Goal: Transaction & Acquisition: Purchase product/service

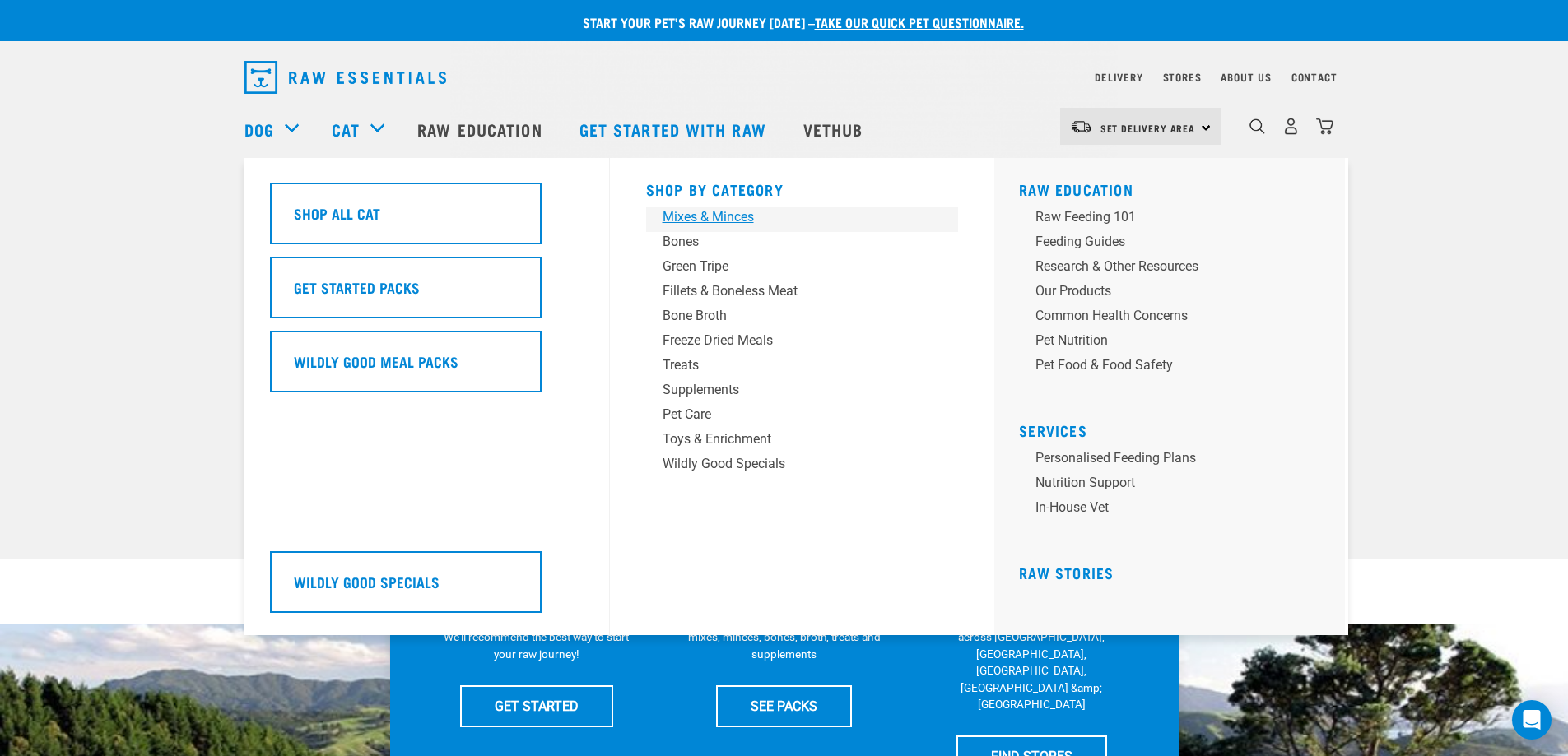
click at [686, 208] on div "Mixes & Minces" at bounding box center [791, 217] width 257 height 20
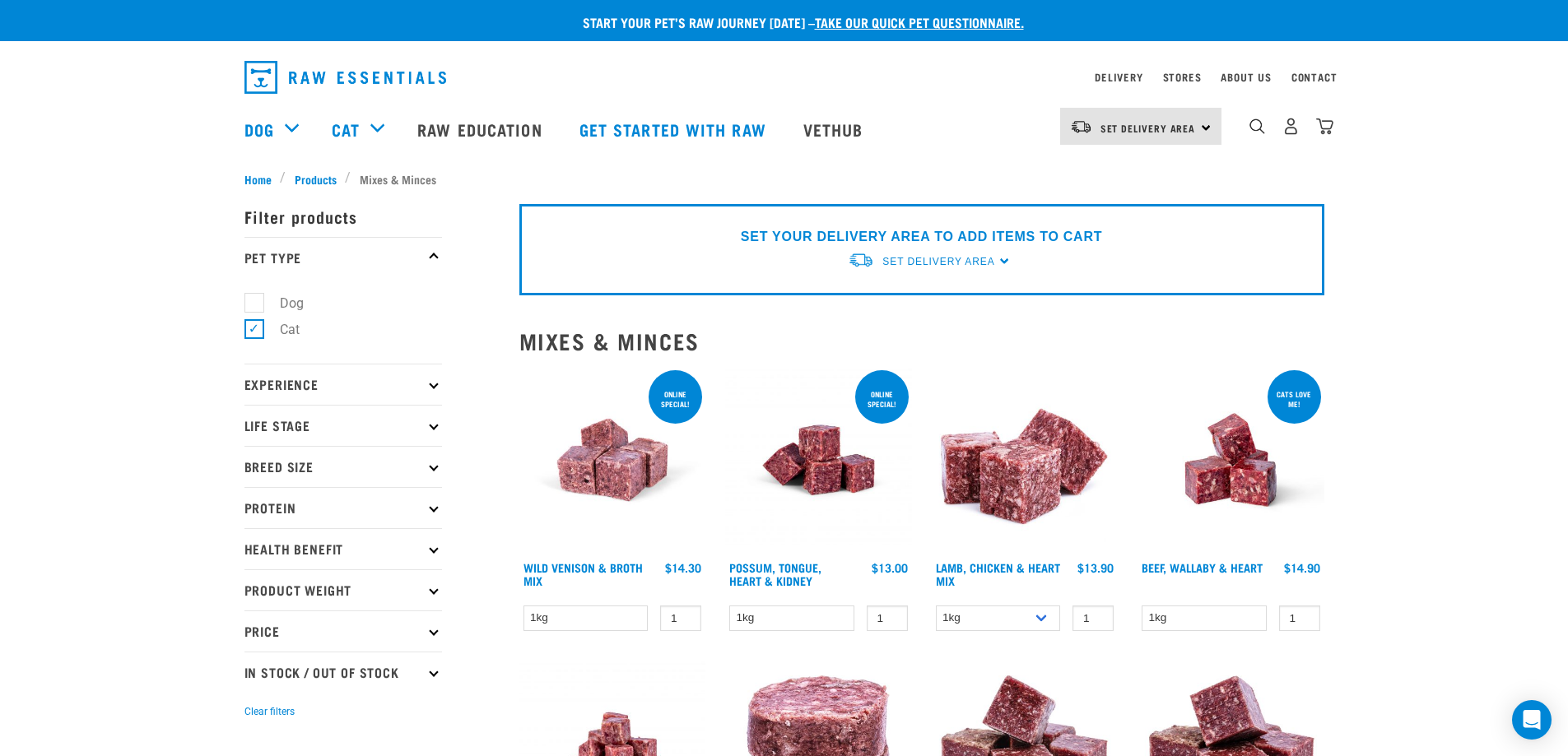
scroll to position [82, 0]
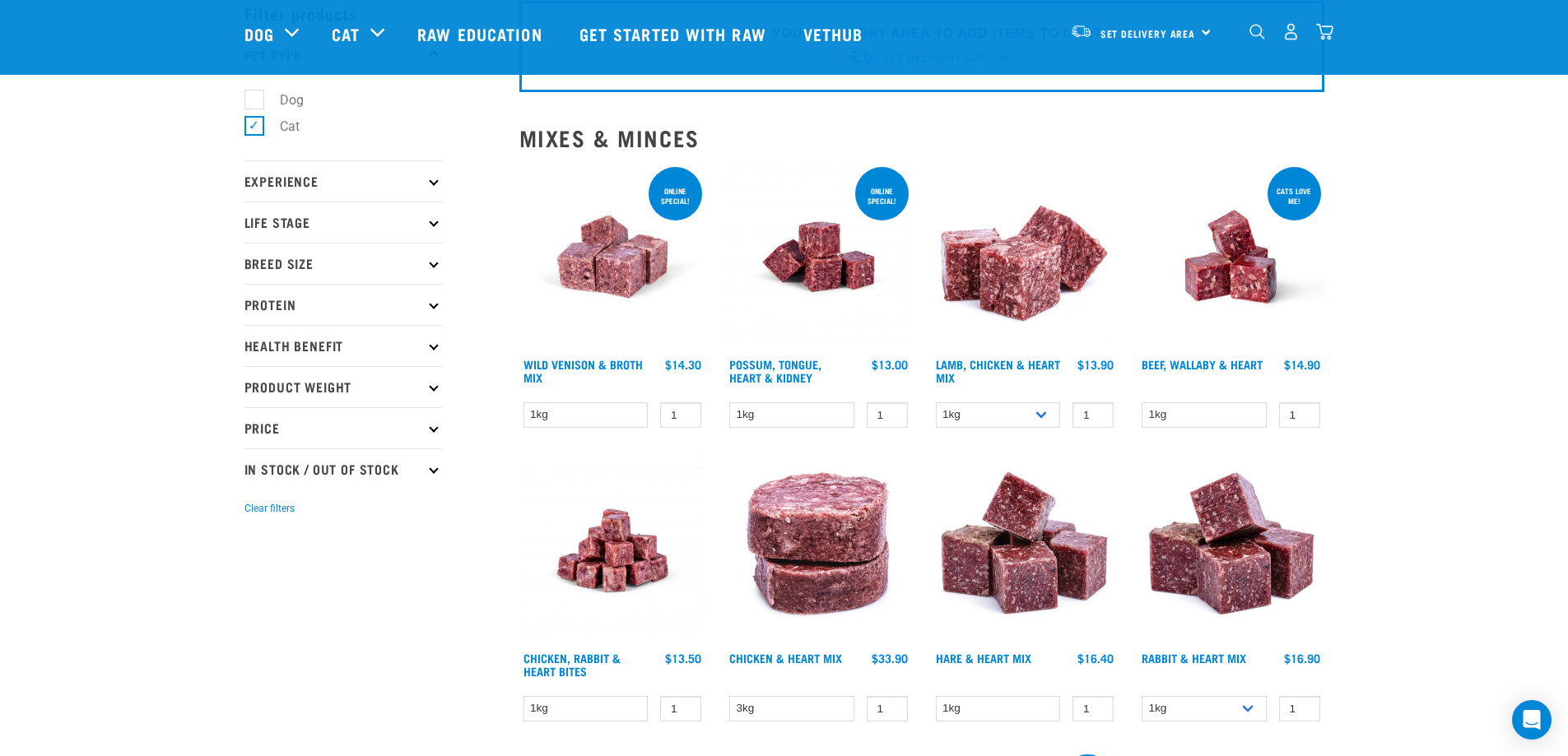
click at [851, 258] on img at bounding box center [818, 258] width 187 height 187
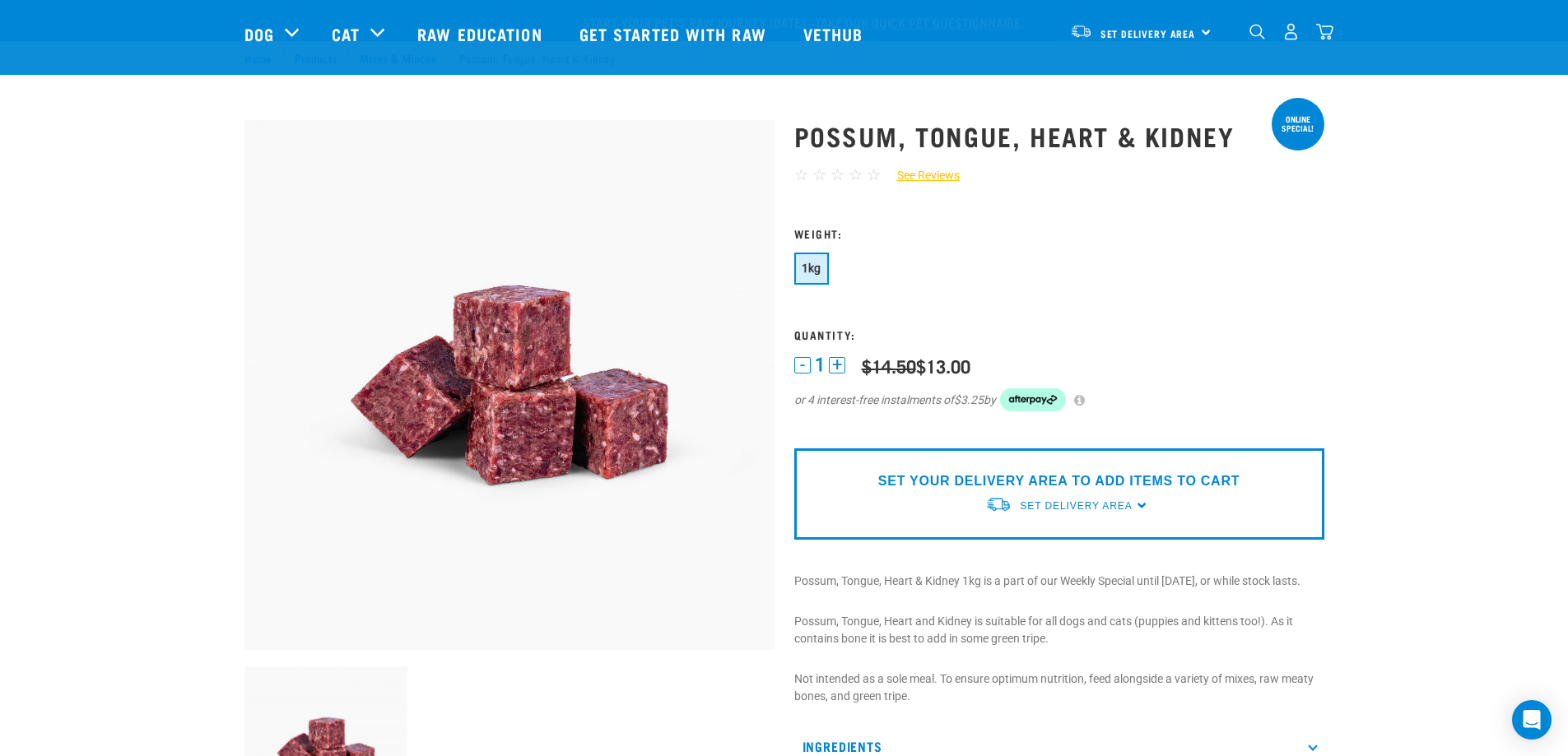
scroll to position [165, 0]
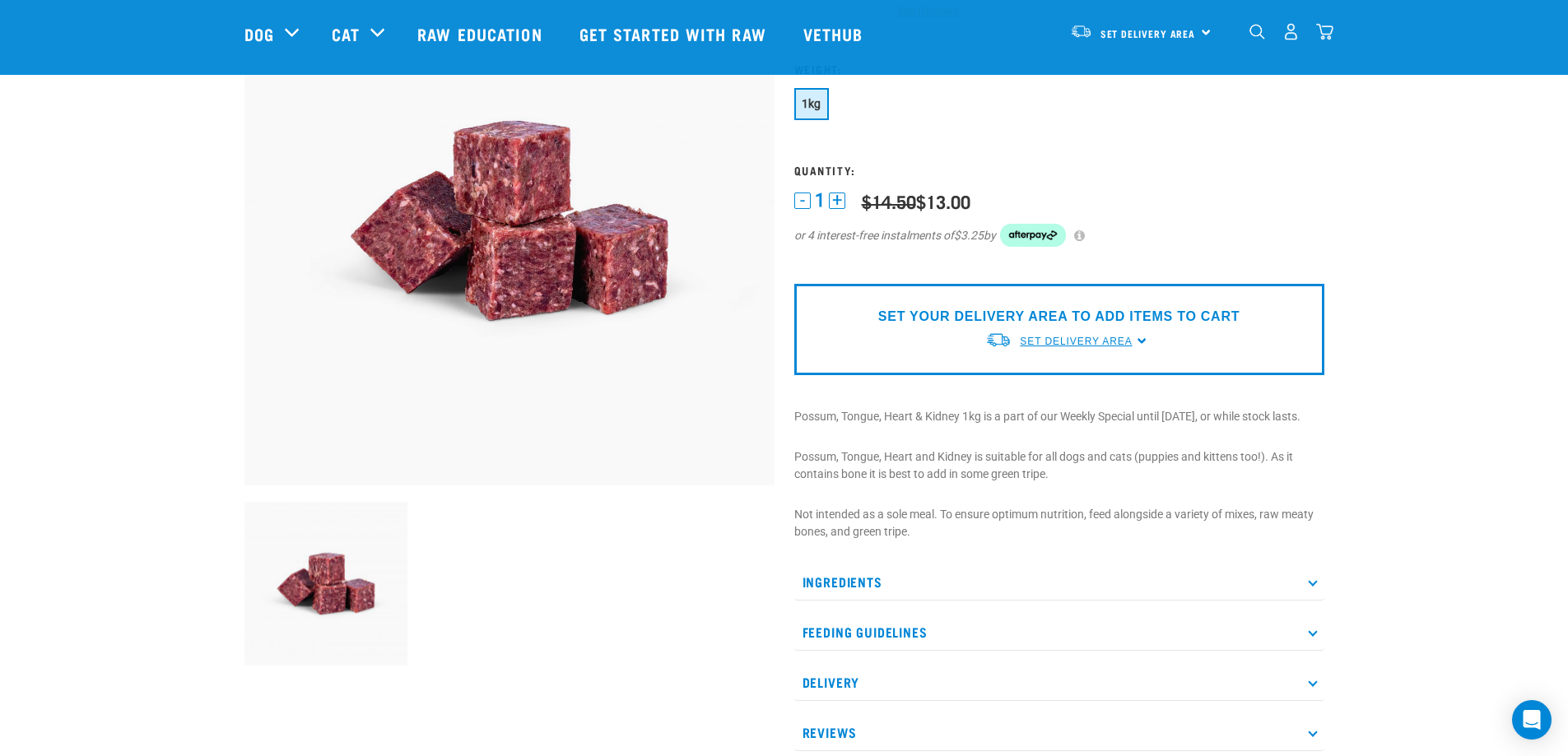
click at [1099, 341] on span "Set Delivery Area" at bounding box center [1075, 341] width 112 height 12
click at [1074, 373] on link "[GEOGRAPHIC_DATA]" at bounding box center [1067, 379] width 164 height 27
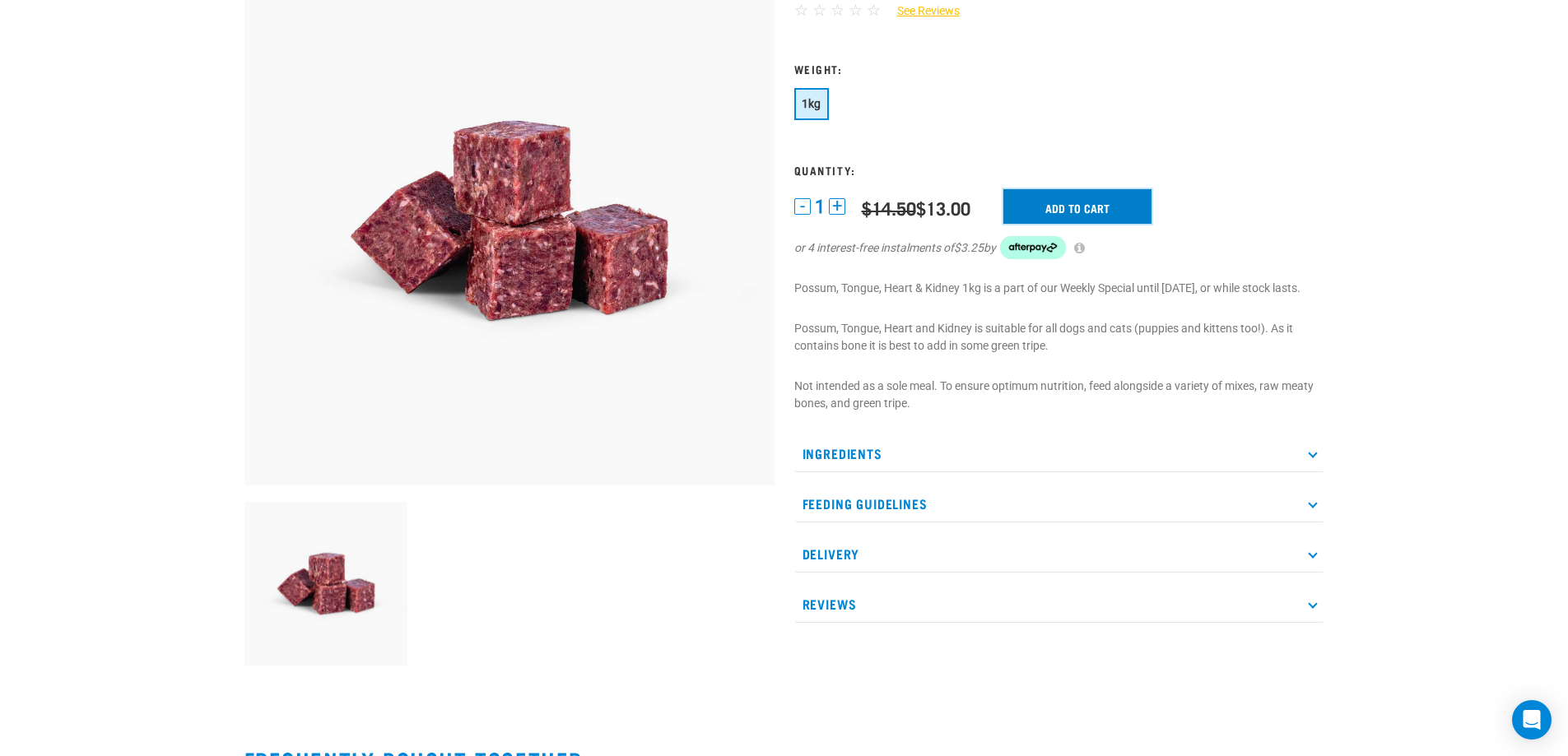
click at [1127, 198] on input "Add to cart" at bounding box center [1077, 207] width 148 height 35
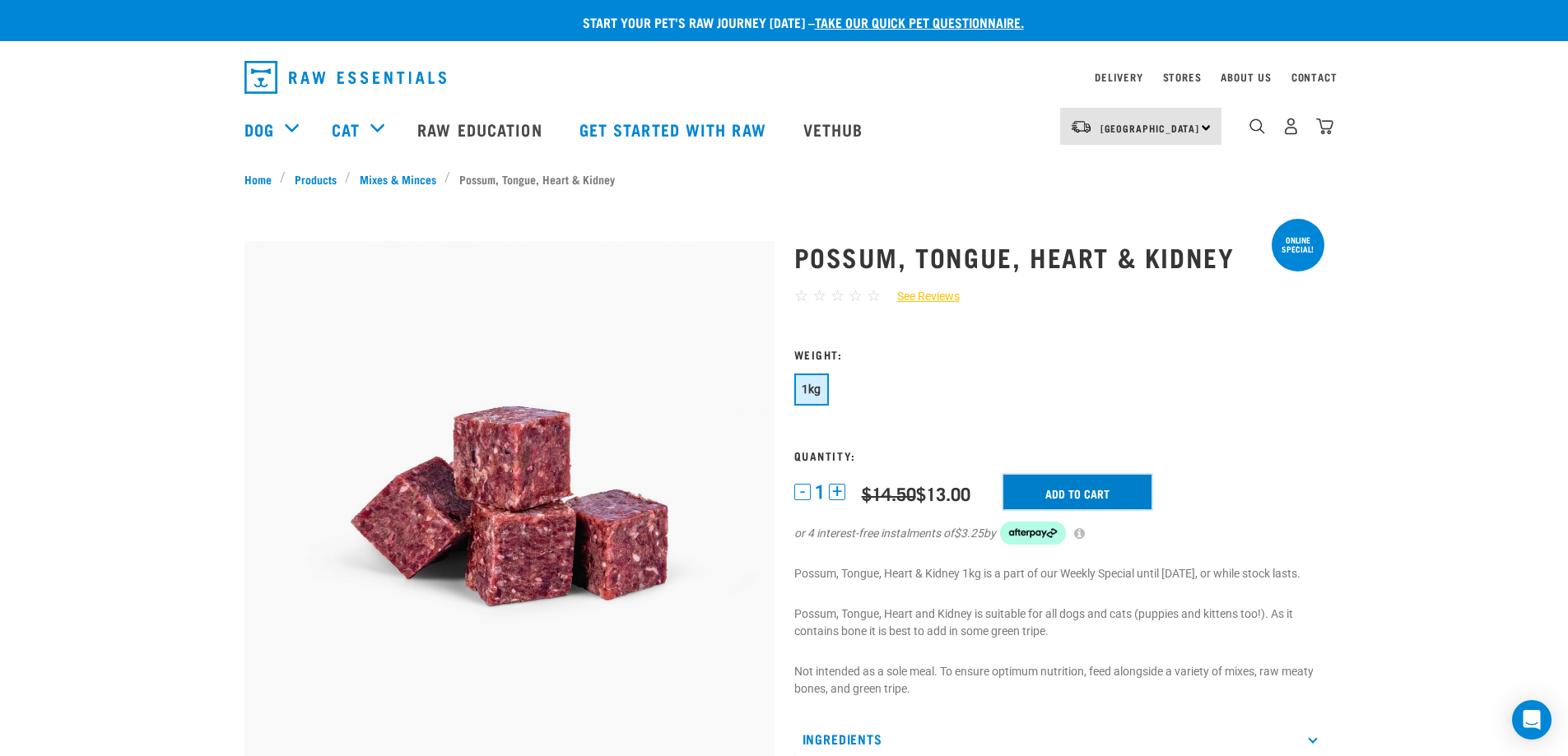
click at [1102, 477] on input "Add to cart" at bounding box center [1077, 493] width 51 height 151
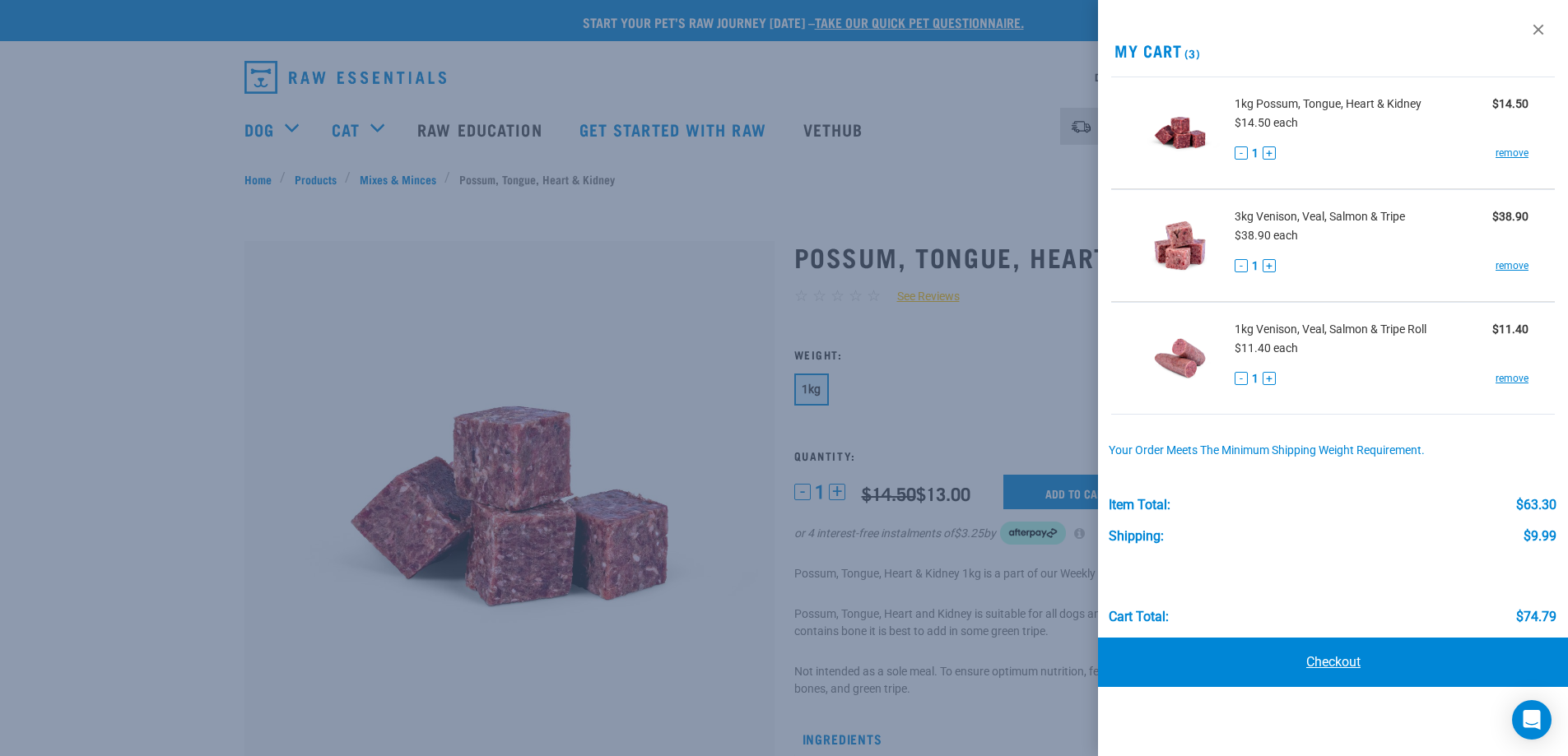
click at [1349, 669] on link "Checkout" at bounding box center [1334, 662] width 470 height 50
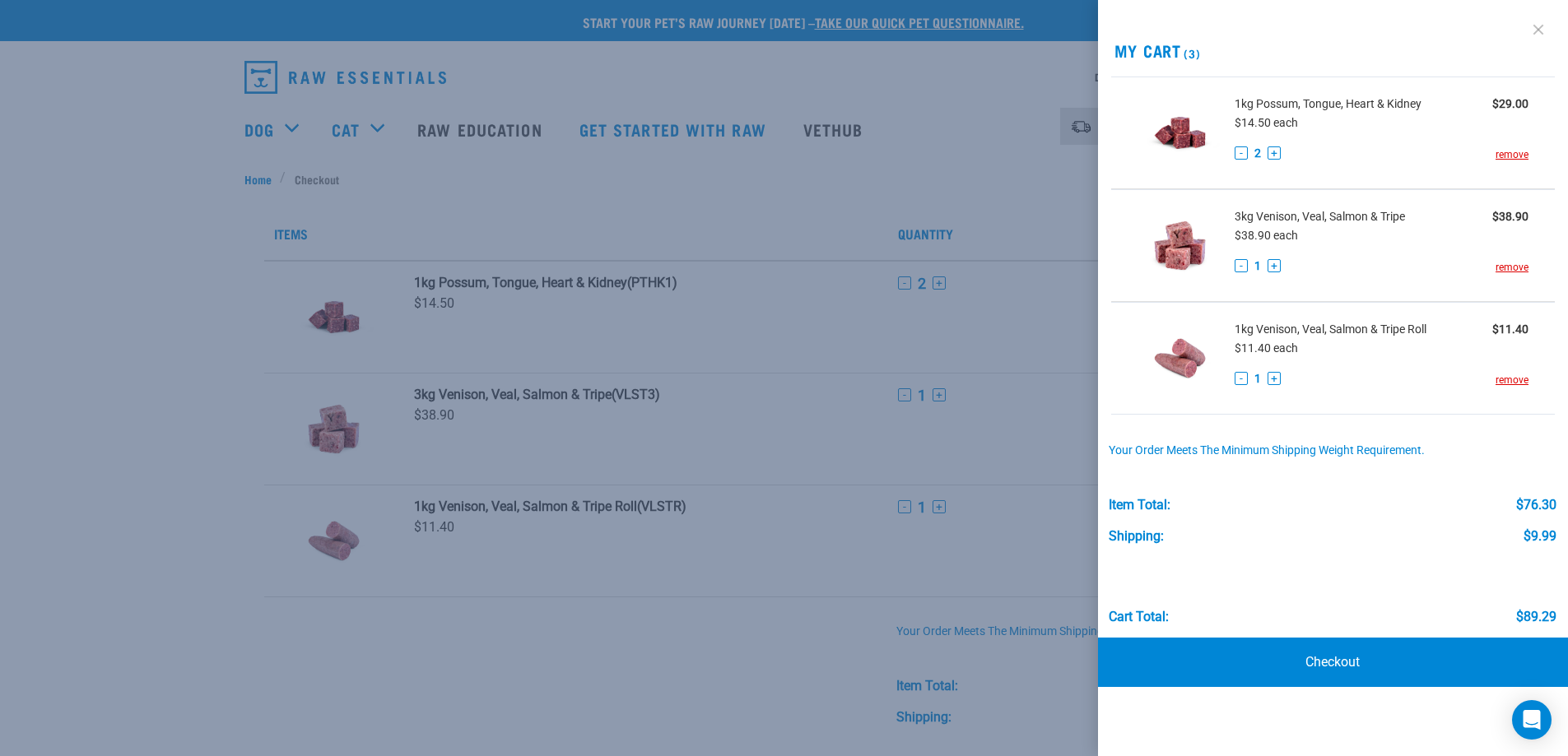
click at [1543, 34] on link at bounding box center [1538, 30] width 27 height 26
